Goal: Information Seeking & Learning: Learn about a topic

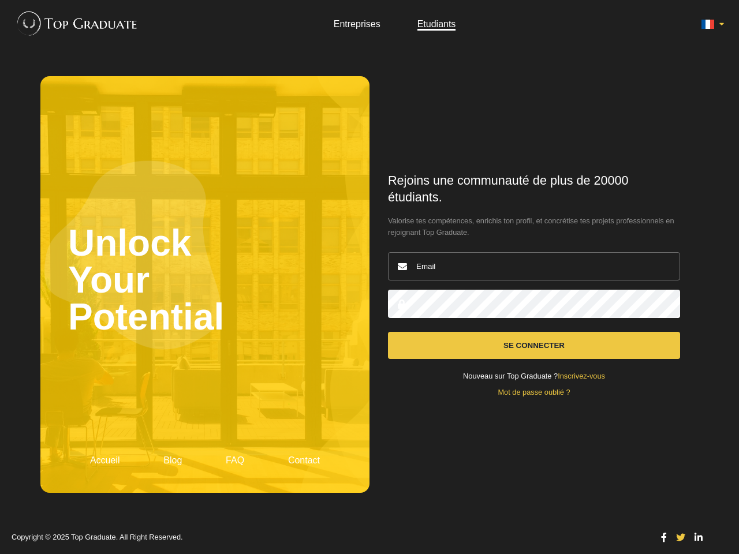
click at [712, 24] on icon at bounding box center [708, 24] width 14 height 14
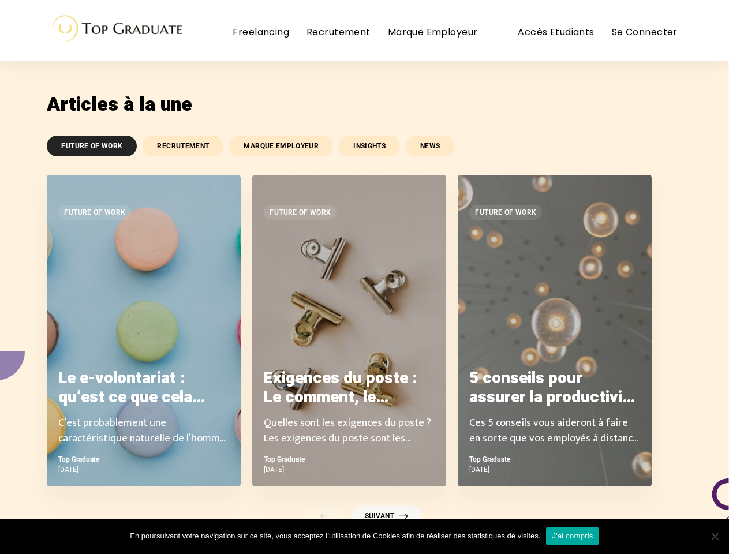
click at [91, 146] on link "FUTURE OF WORK" at bounding box center [92, 146] width 90 height 21
click at [182, 146] on link "RECRUTEMENT" at bounding box center [183, 146] width 81 height 21
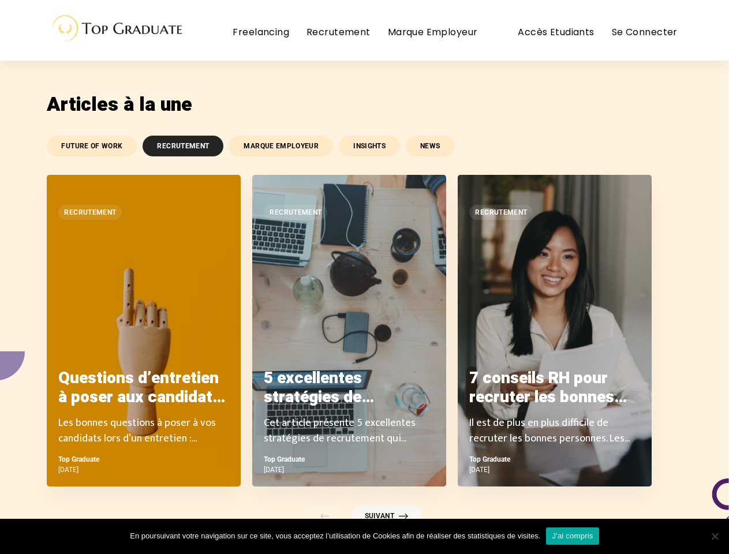
click at [279, 146] on link "MARQUE EMPLOYEUR" at bounding box center [281, 146] width 104 height 21
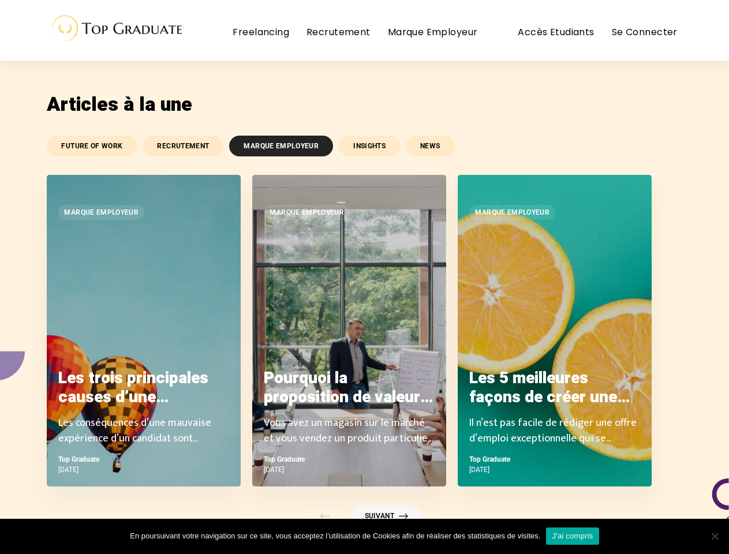
click at [367, 146] on link "INSIGHTS" at bounding box center [369, 146] width 61 height 21
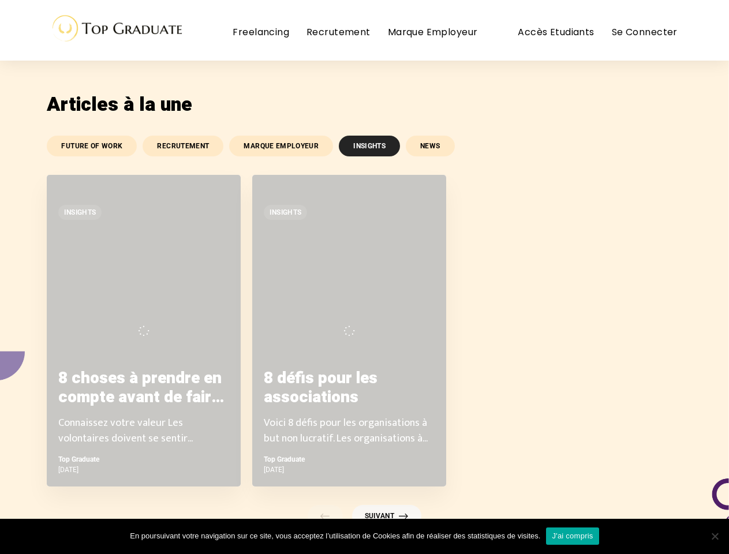
click at [428, 146] on link "NEWS" at bounding box center [430, 146] width 48 height 21
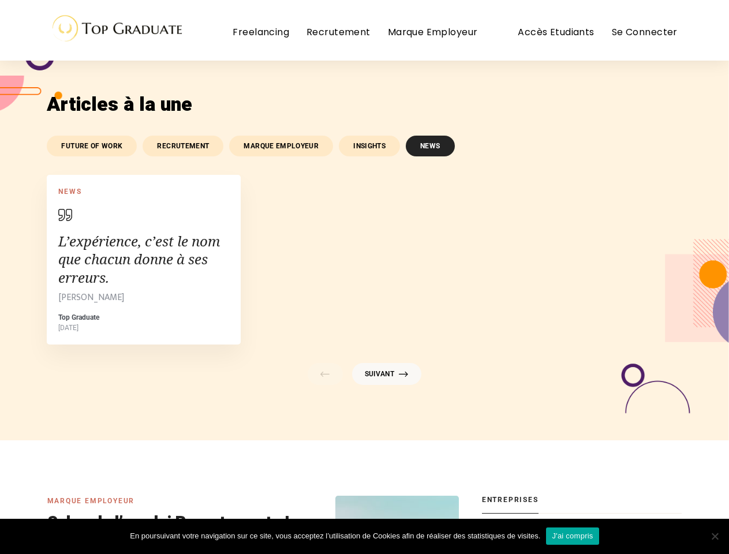
click at [325, 516] on article "MARQUE EMPLOYEUR Salon de l’emploi Recrutement : Les 8 meilleures tactiques pou…" at bounding box center [253, 558] width 412 height 124
click at [386, 516] on img at bounding box center [397, 557] width 130 height 130
click at [572, 536] on link "J'ai compris" at bounding box center [572, 536] width 53 height 17
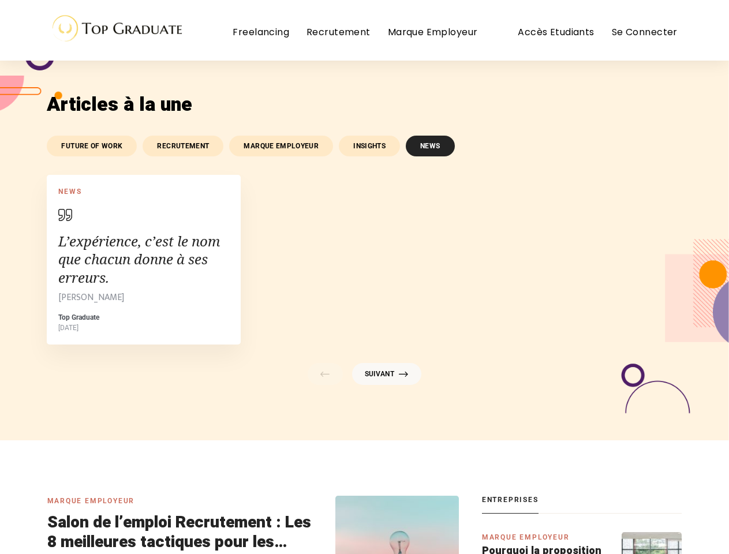
click at [715, 536] on span "Cookie Notice" at bounding box center [715, 537] width 12 height 12
